Goal: Information Seeking & Learning: Learn about a topic

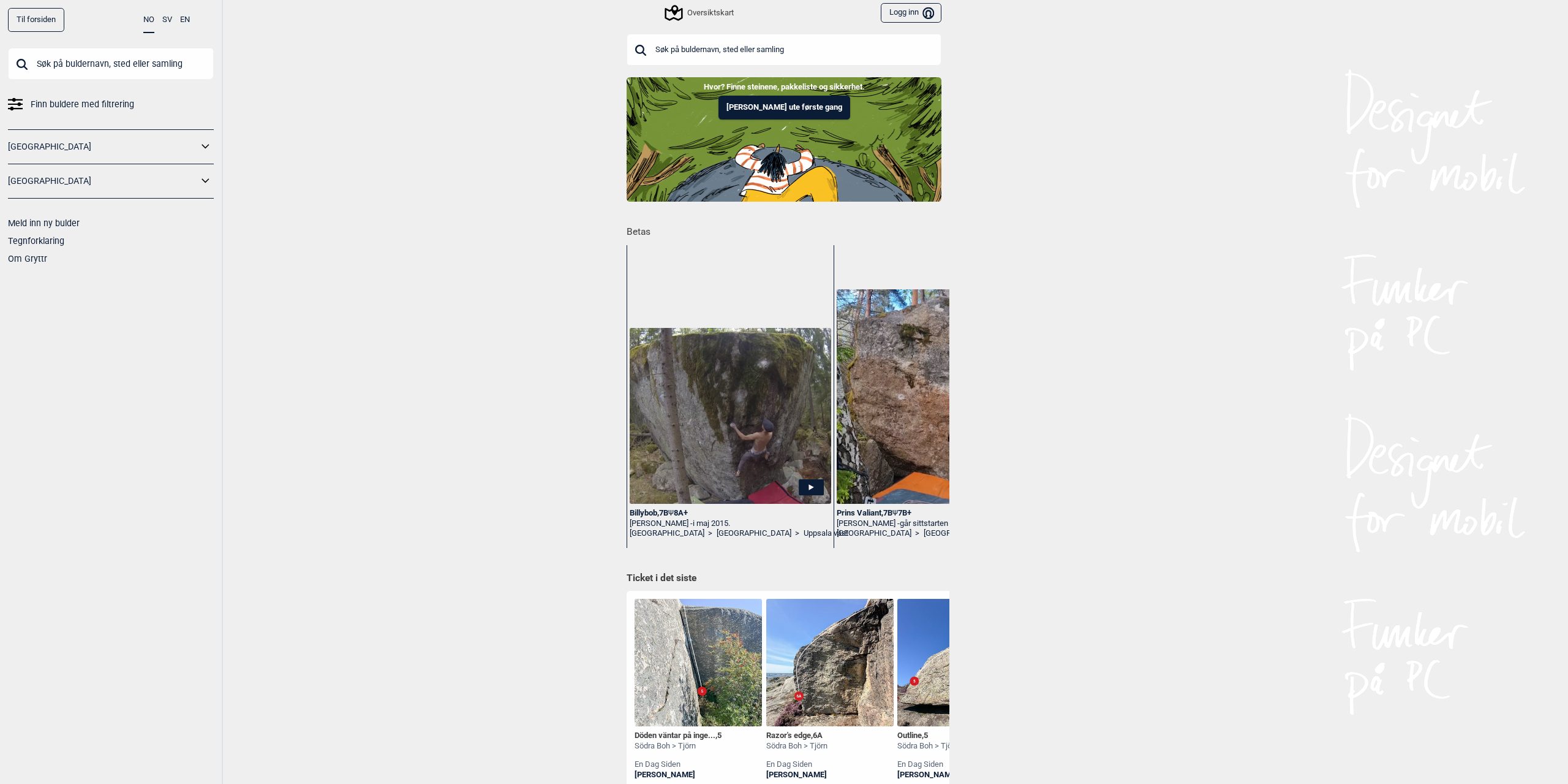
click at [111, 147] on link "[GEOGRAPHIC_DATA]" at bounding box center [102, 147] width 190 height 18
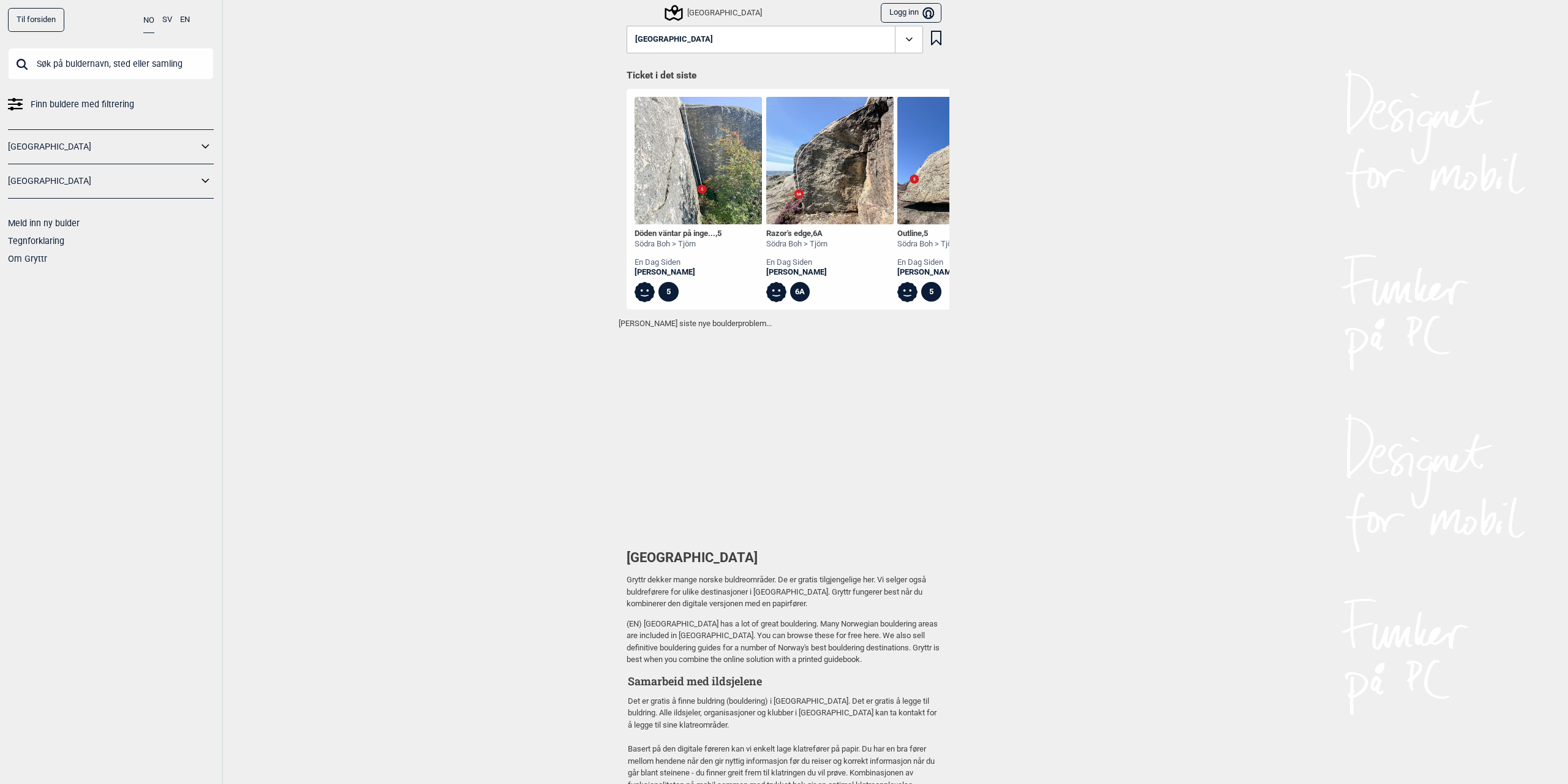
click at [199, 141] on icon at bounding box center [206, 147] width 16 height 18
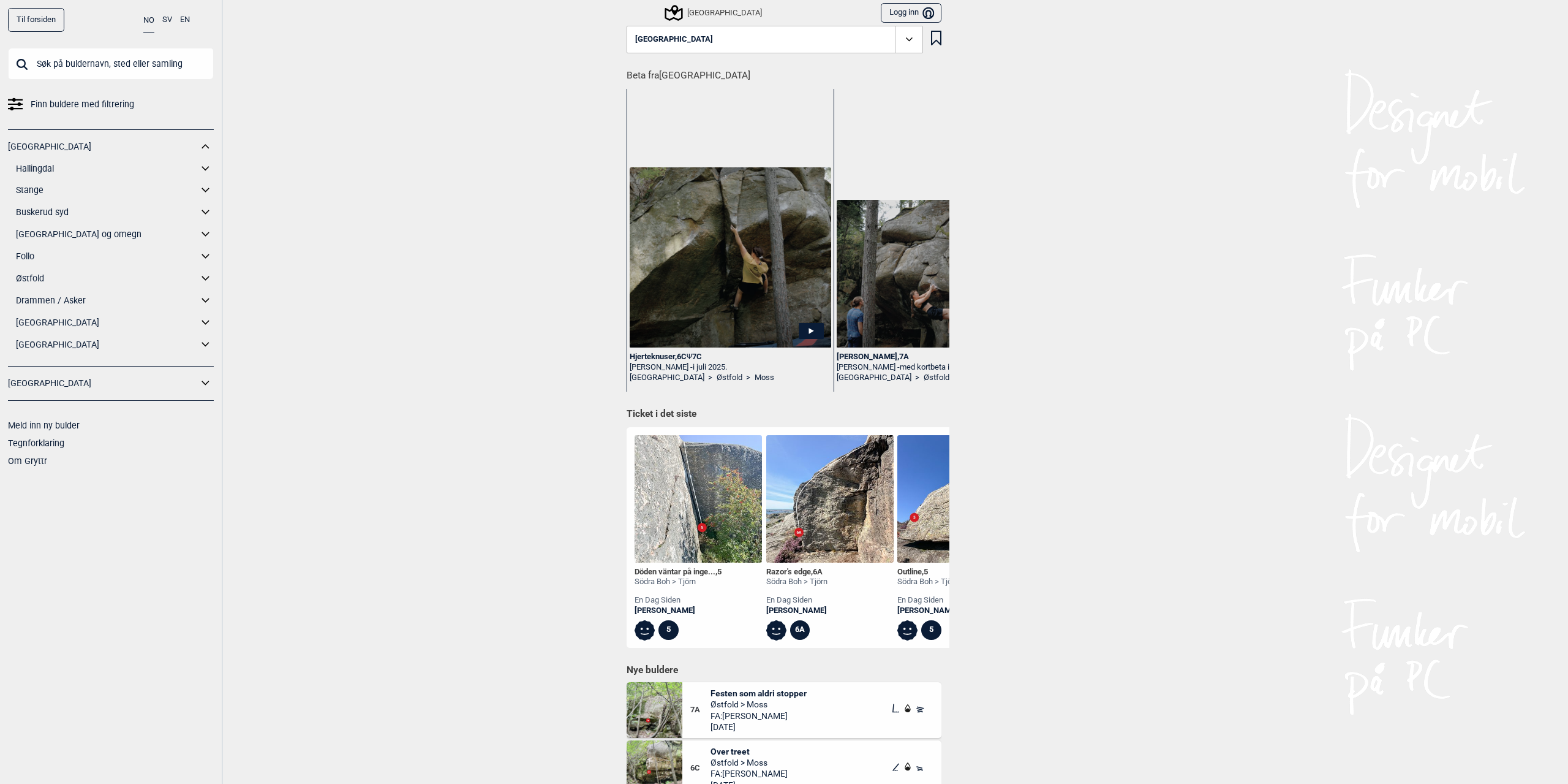
click at [71, 235] on link "[GEOGRAPHIC_DATA] og omegn" at bounding box center [107, 234] width 182 height 18
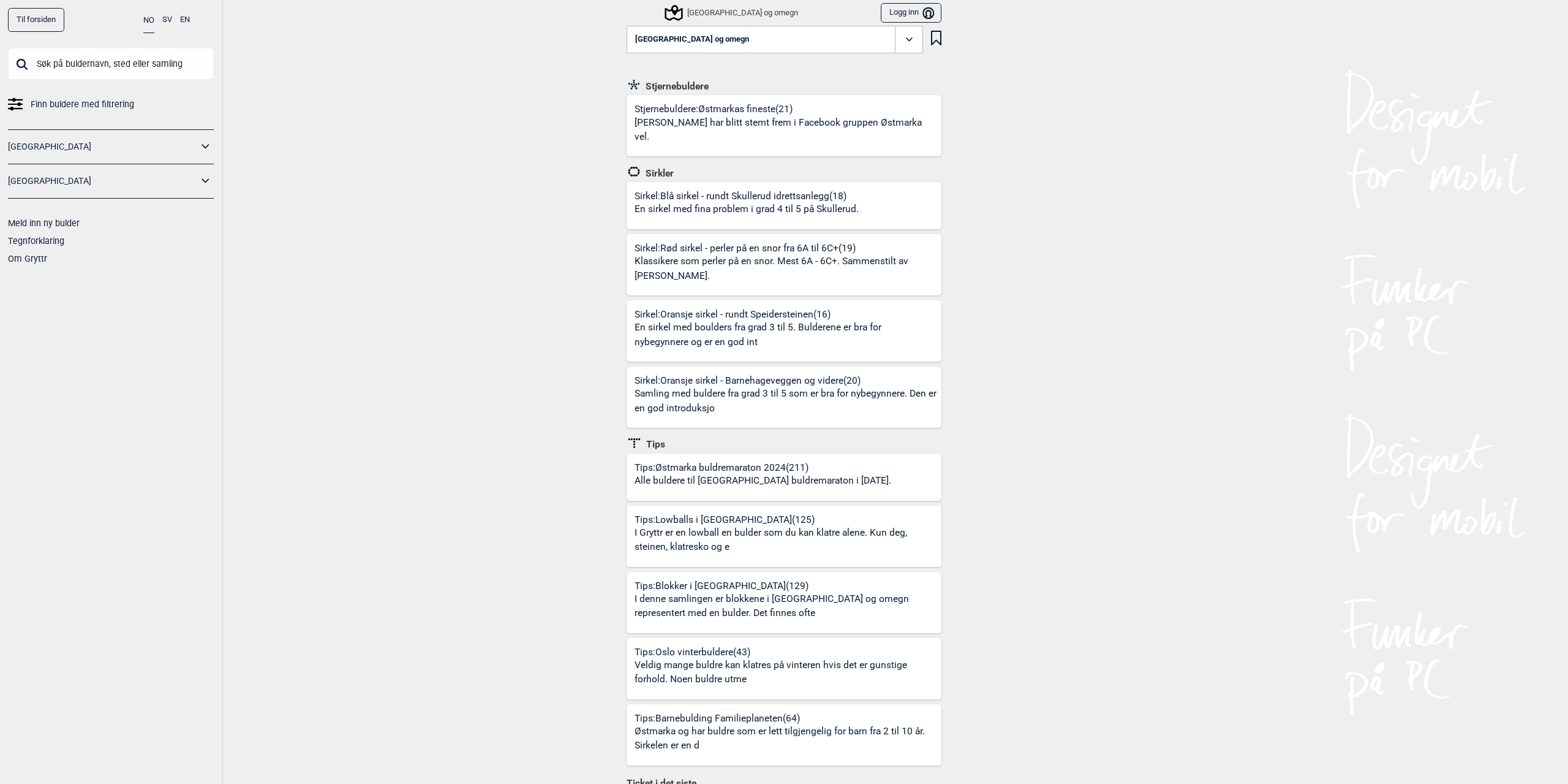
click at [210, 150] on icon at bounding box center [206, 147] width 16 height 18
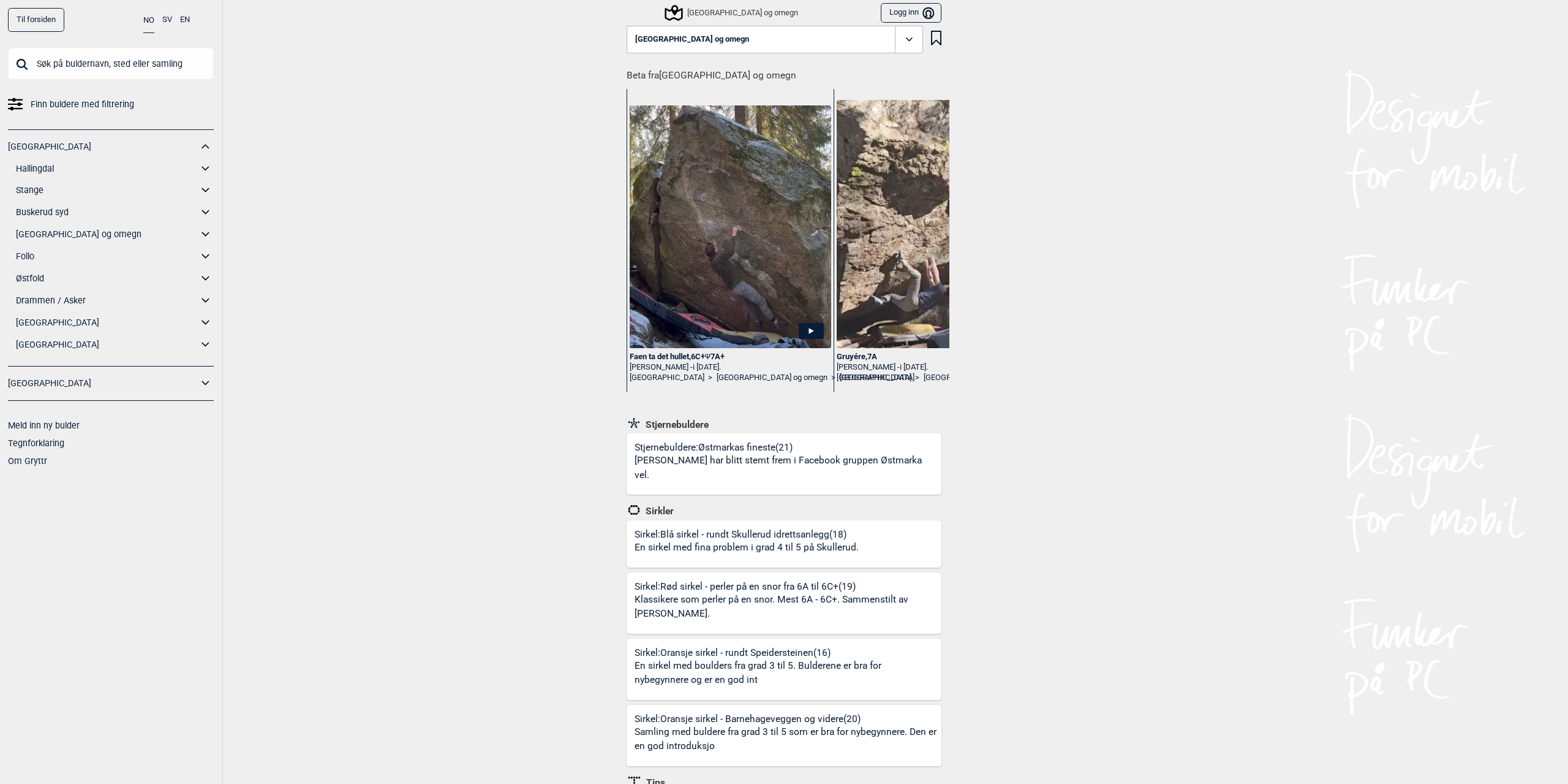
click at [205, 237] on icon at bounding box center [206, 234] width 16 height 18
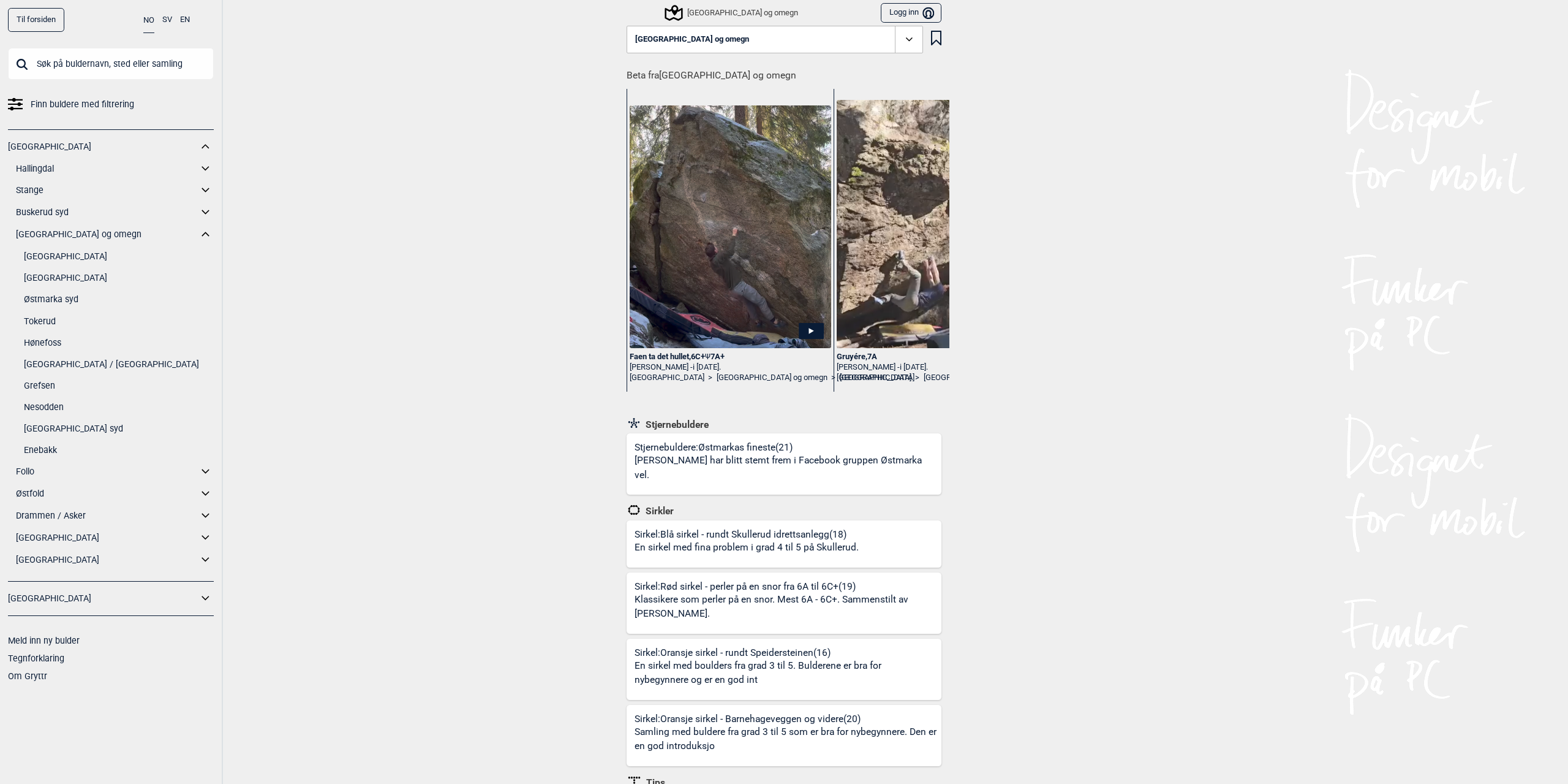
click at [77, 279] on link "[GEOGRAPHIC_DATA]" at bounding box center [118, 277] width 190 height 18
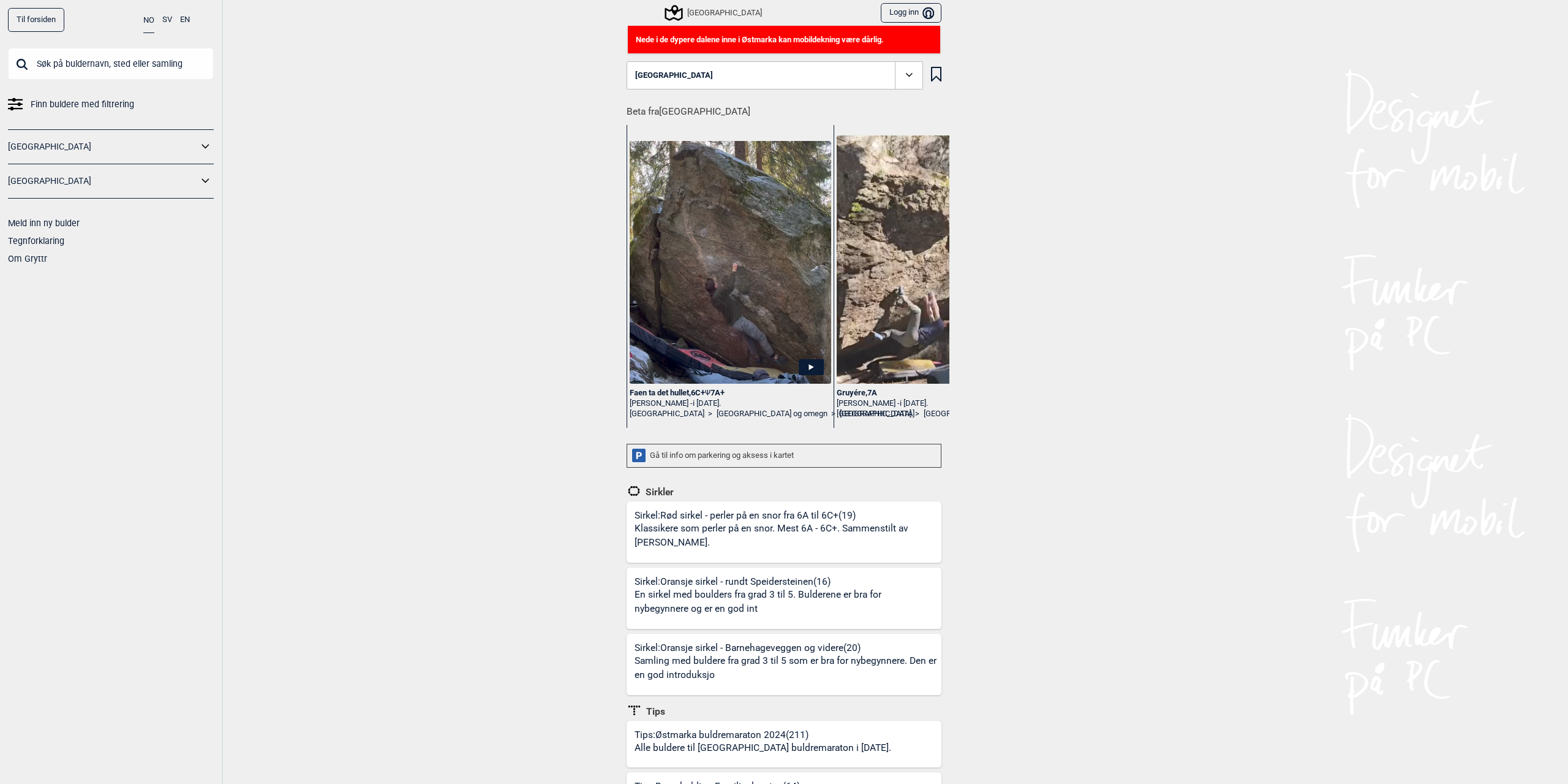
click at [688, 396] on div "Faen ta det hullet , 6C+ Ψ 7A+" at bounding box center [730, 393] width 201 height 10
click at [809, 368] on icon at bounding box center [811, 367] width 5 height 6
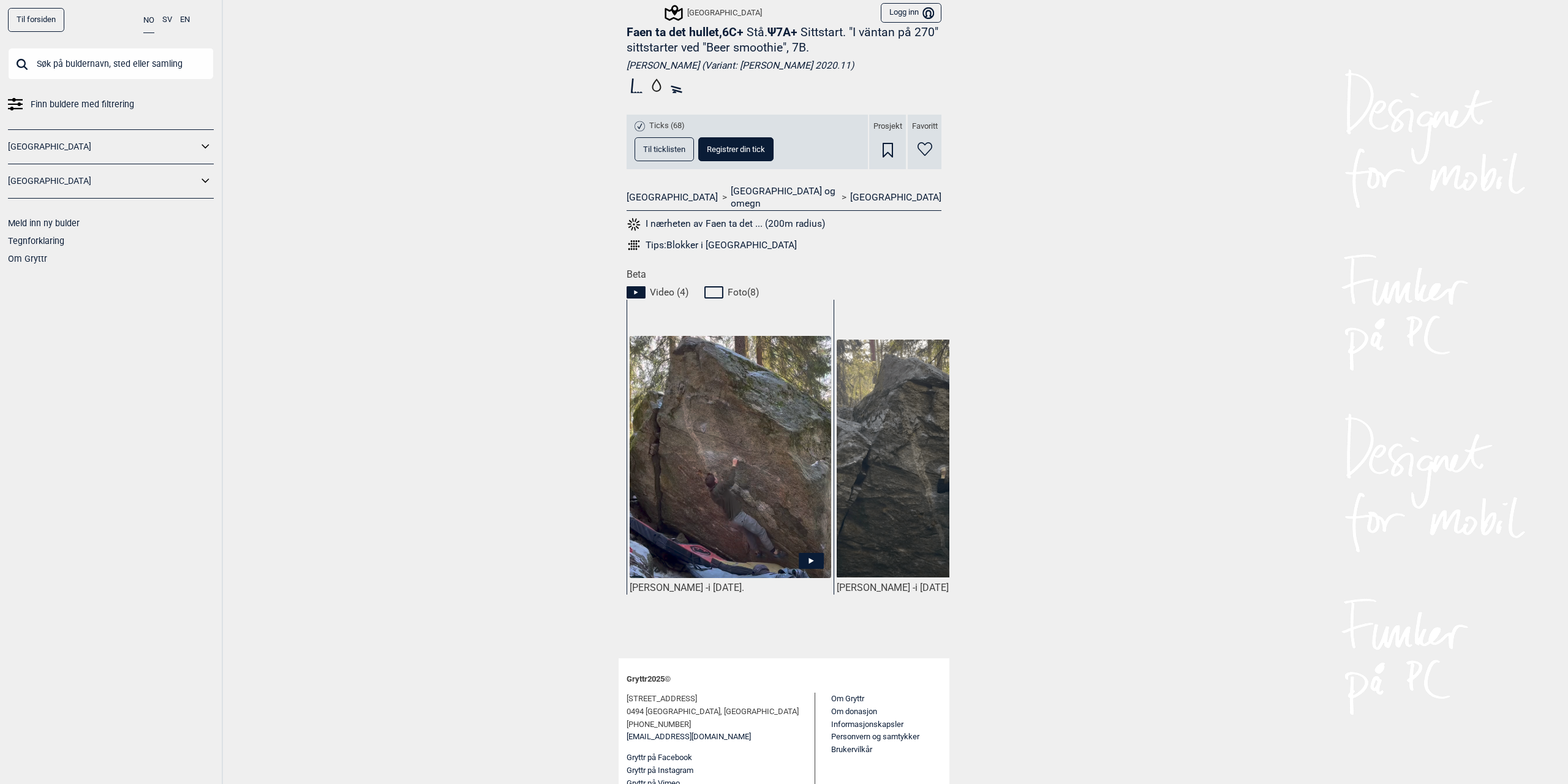
scroll to position [364, 0]
click at [805, 556] on span at bounding box center [811, 561] width 24 height 19
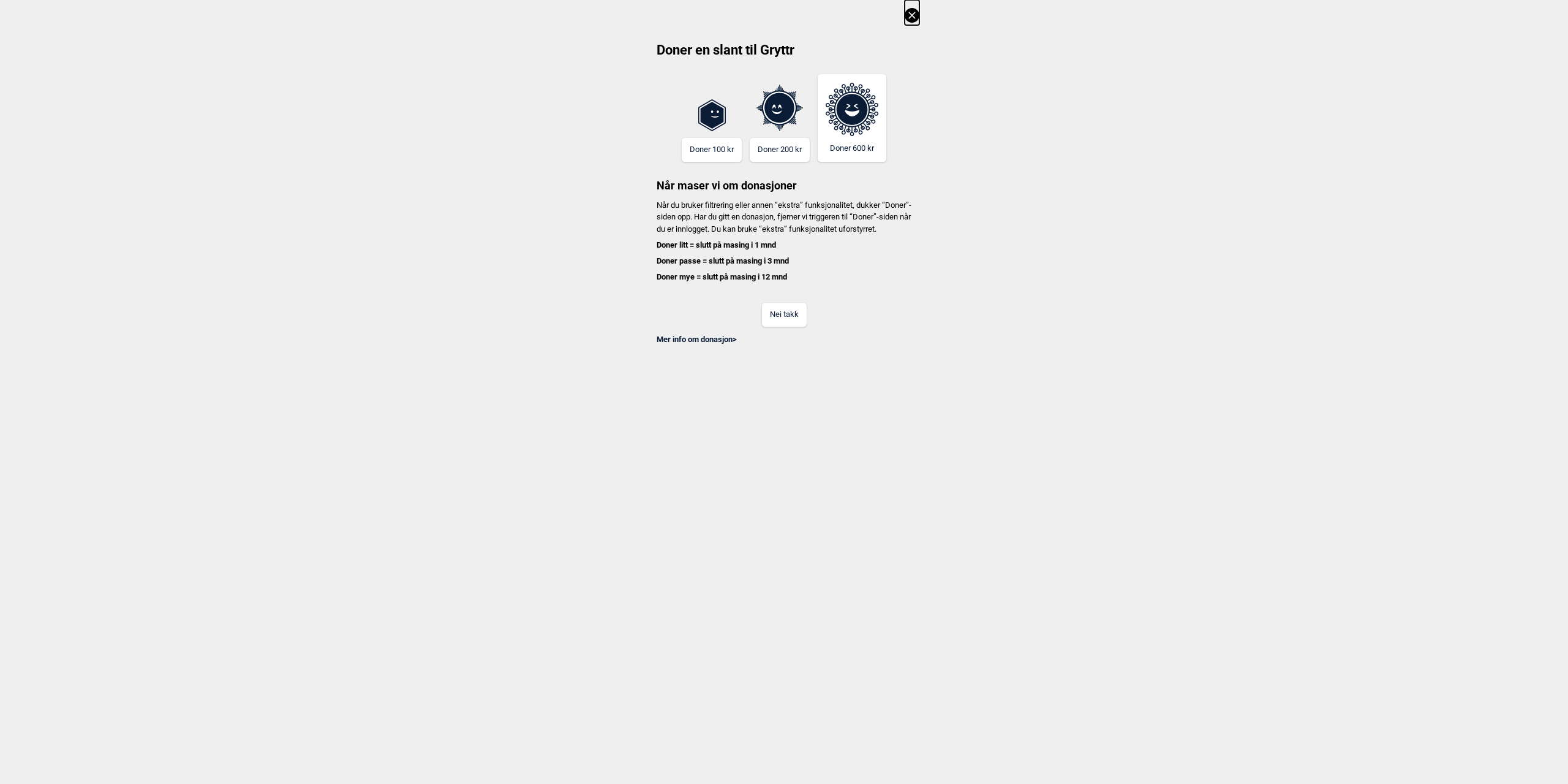
click at [788, 317] on button "Nei takk" at bounding box center [784, 314] width 45 height 24
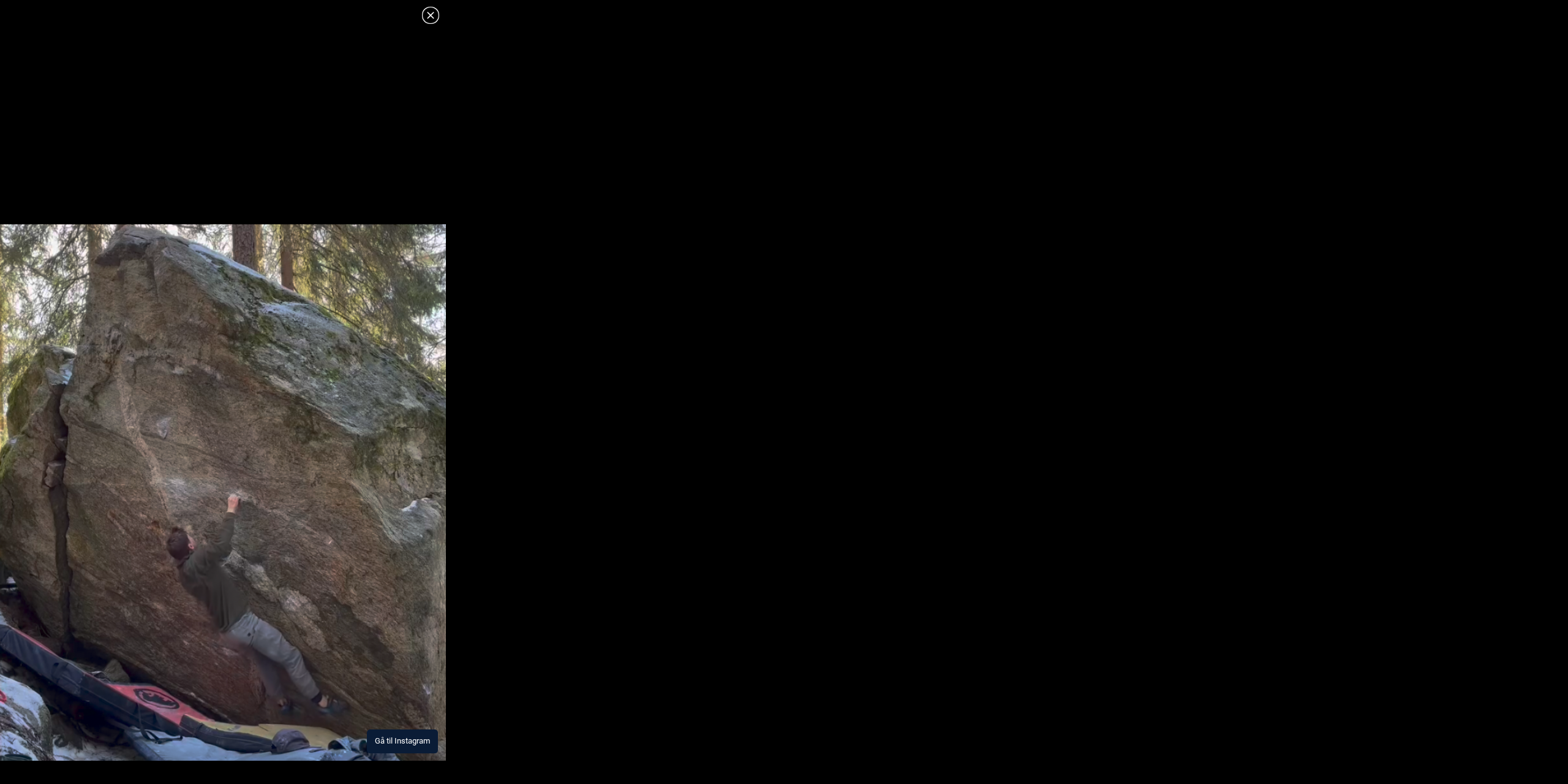
click at [240, 551] on img at bounding box center [222, 492] width 446 height 537
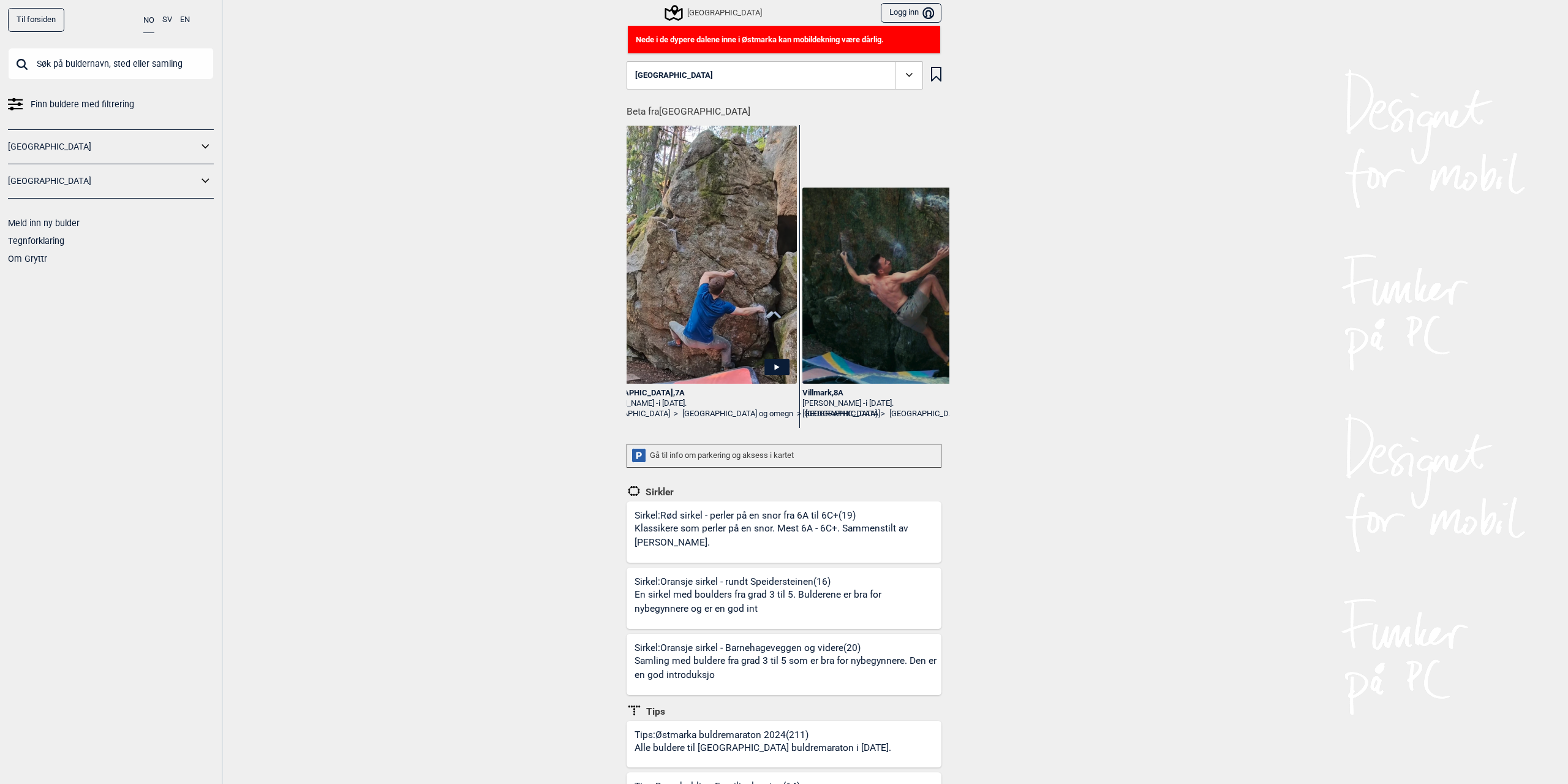
scroll to position [0, 357]
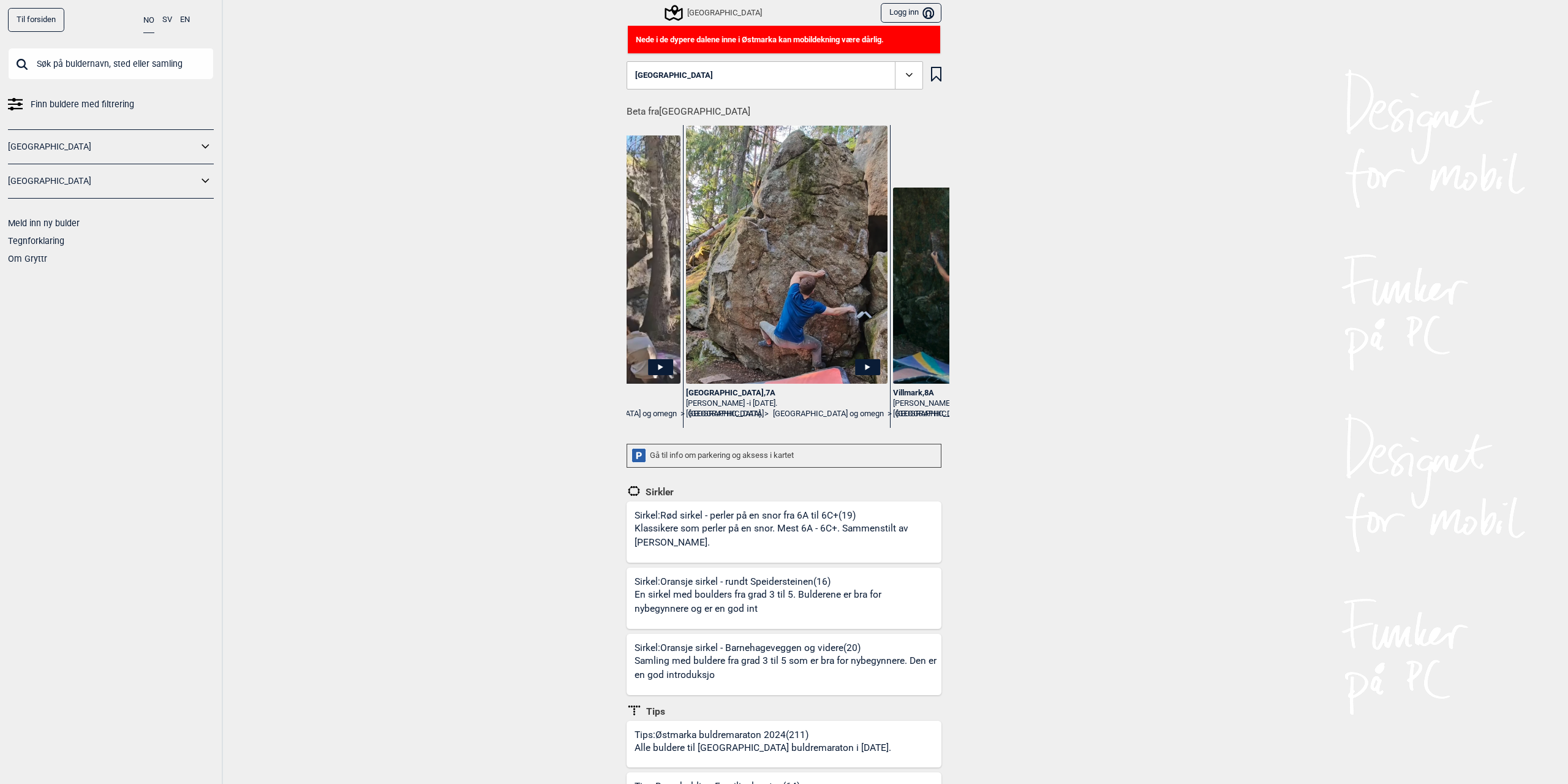
click at [779, 356] on img at bounding box center [786, 255] width 201 height 259
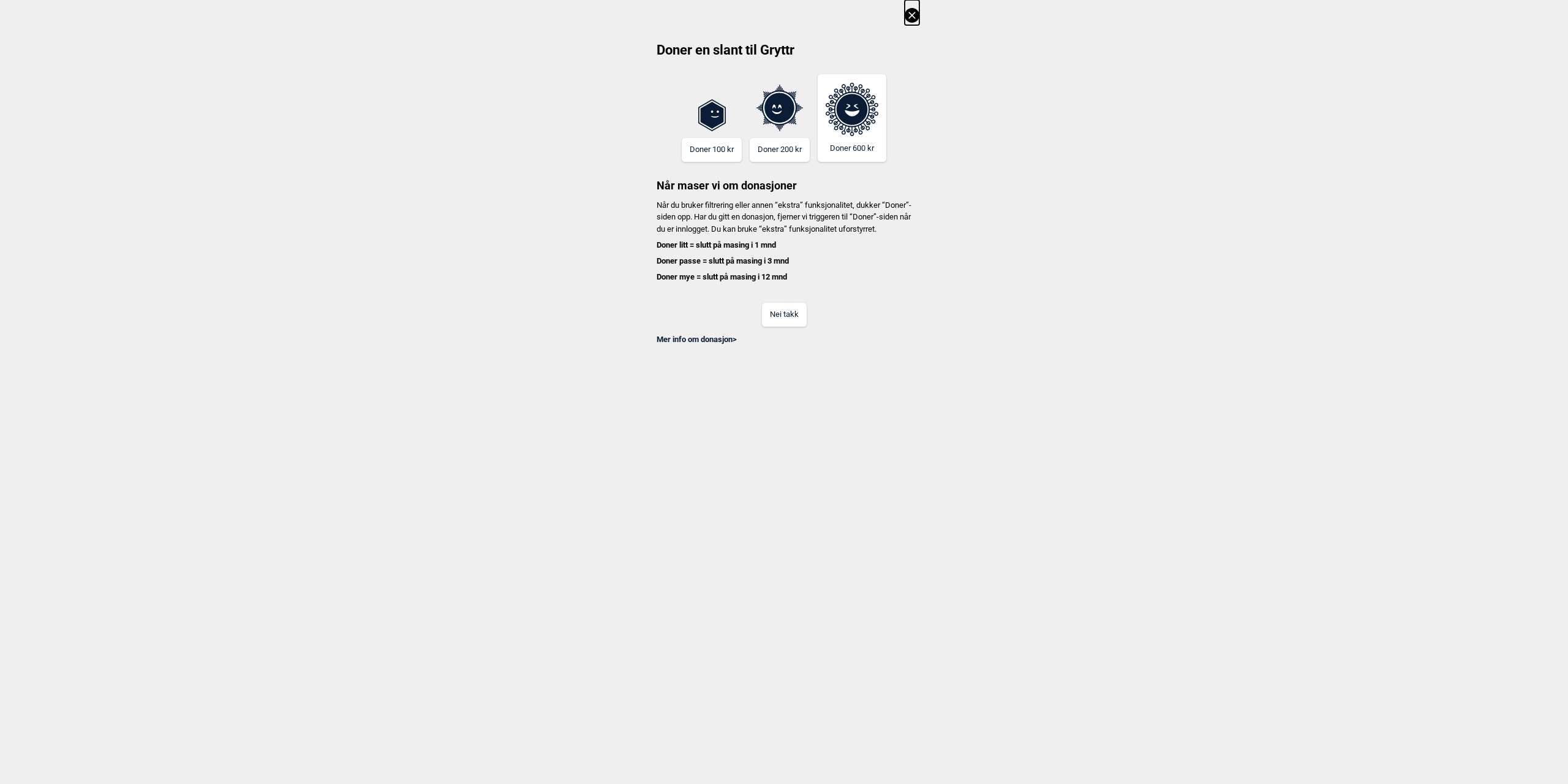
click at [791, 324] on button "Nei takk" at bounding box center [784, 314] width 45 height 24
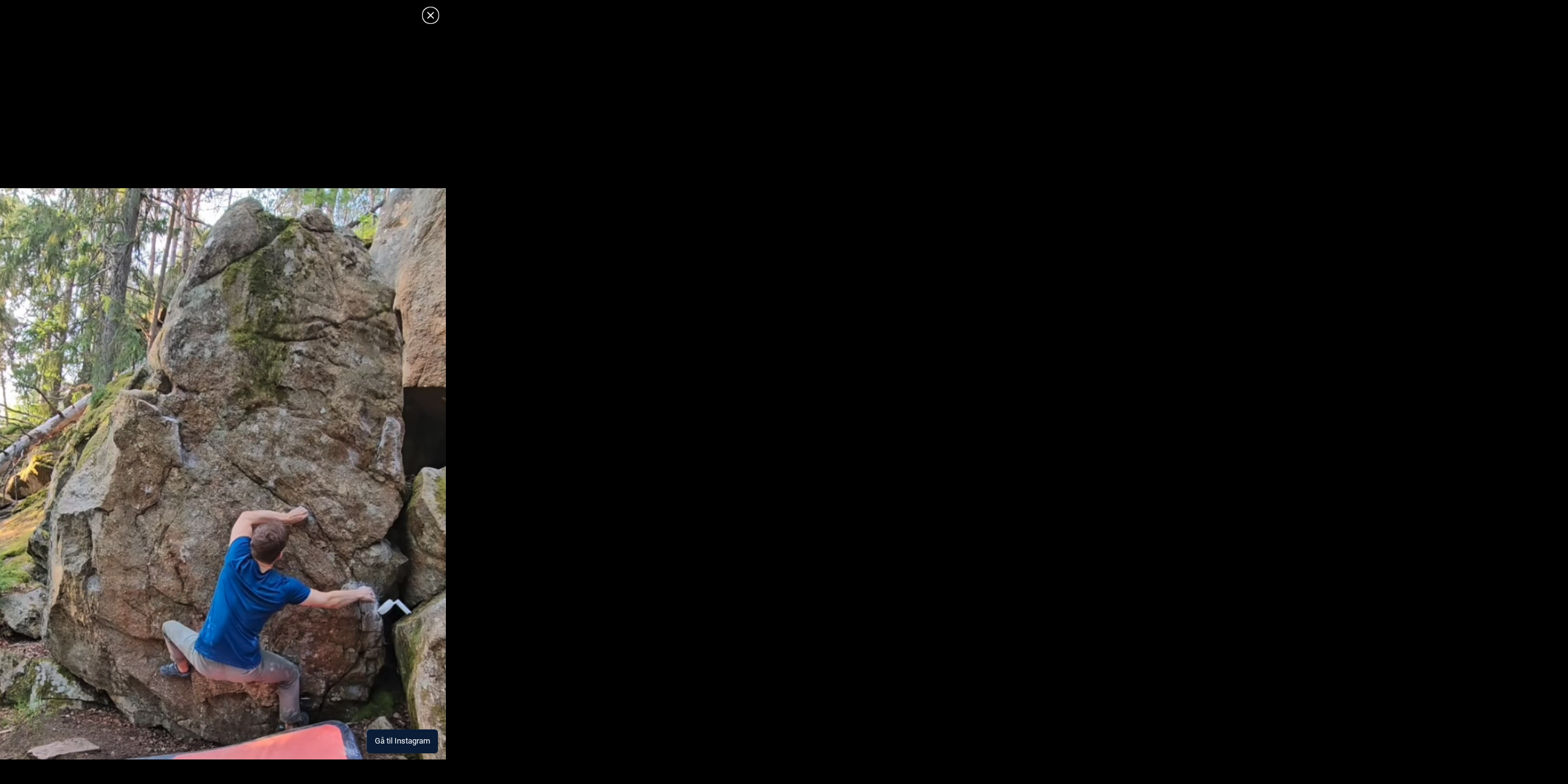
click at [345, 610] on img at bounding box center [222, 473] width 446 height 571
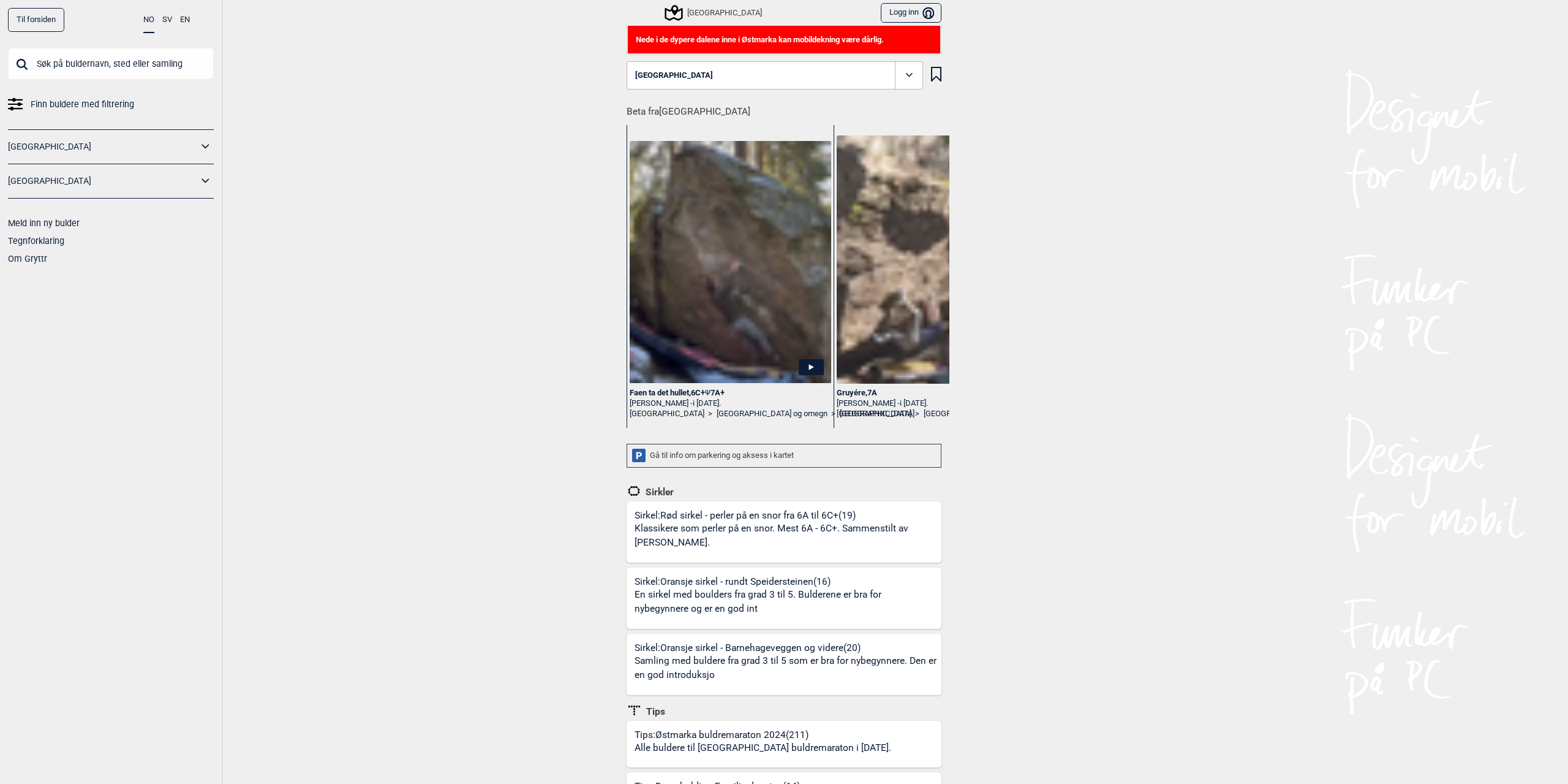
drag, startPoint x: 1011, startPoint y: 443, endPoint x: 995, endPoint y: 301, distance: 142.9
click at [699, 7] on div "[GEOGRAPHIC_DATA]" at bounding box center [714, 13] width 95 height 14
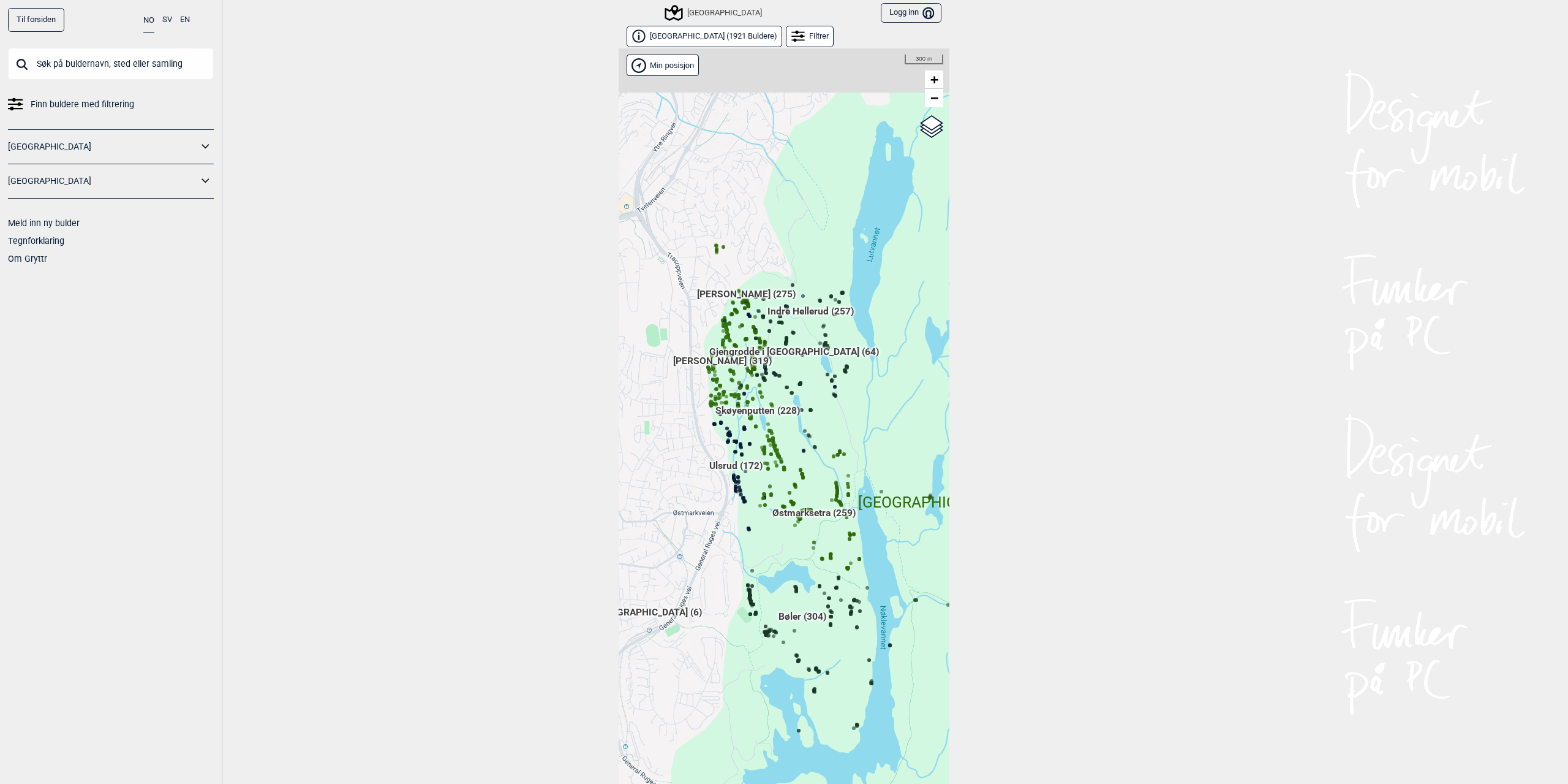
scroll to position [19, 0]
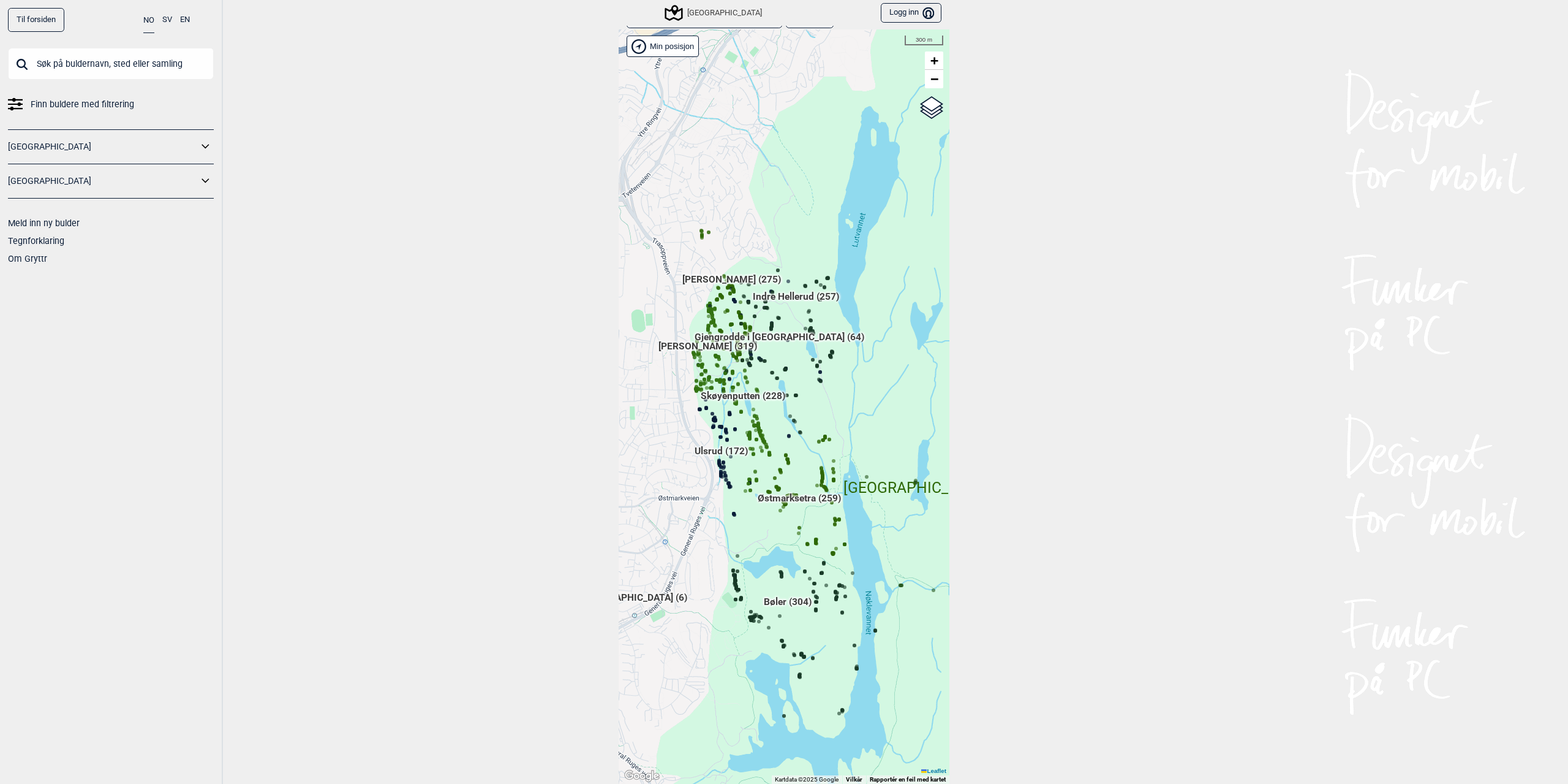
drag, startPoint x: 666, startPoint y: 432, endPoint x: 651, endPoint y: 436, distance: 15.5
click at [651, 436] on div "Hallingdal Gol Ål Stange Kolomoen [GEOGRAPHIC_DATA] [GEOGRAPHIC_DATA][PERSON_NA…" at bounding box center [784, 406] width 330 height 754
